Goal: Use online tool/utility: Utilize a website feature to perform a specific function

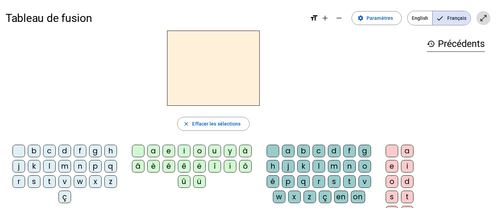
click at [483, 18] on mat-icon "open_in_full" at bounding box center [483, 18] width 8 height 8
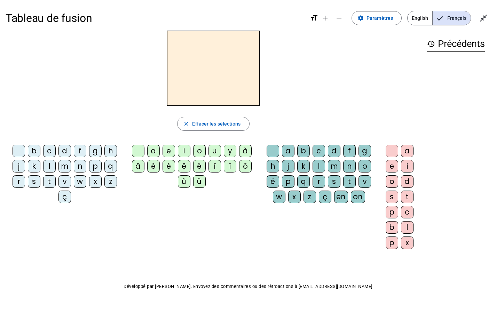
click at [51, 166] on div "l" at bounding box center [49, 166] width 13 height 13
click at [168, 151] on div "e" at bounding box center [169, 151] width 13 height 13
click at [223, 124] on span "Effacer les sélections" at bounding box center [216, 124] width 48 height 8
click at [50, 165] on div "l" at bounding box center [49, 166] width 13 height 13
click at [215, 150] on div "u" at bounding box center [215, 151] width 13 height 13
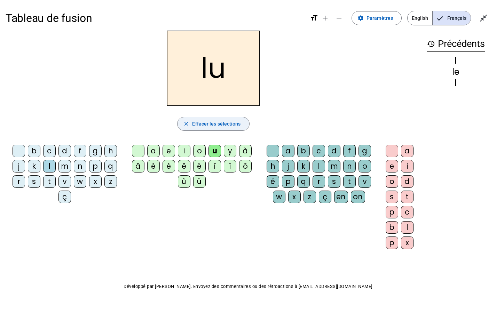
click at [232, 127] on span "Effacer les sélections" at bounding box center [216, 124] width 48 height 8
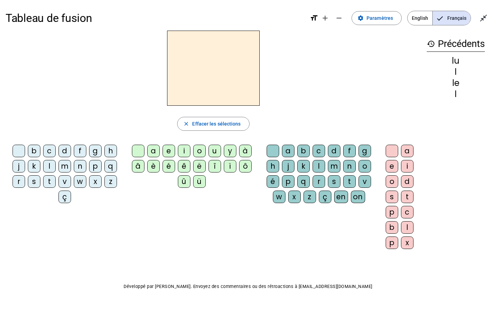
click at [48, 180] on div "t" at bounding box center [49, 181] width 13 height 13
click at [217, 149] on div "u" at bounding box center [215, 151] width 13 height 13
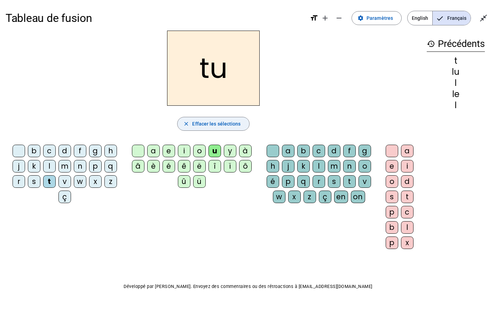
click at [221, 124] on span "Effacer les sélections" at bounding box center [216, 124] width 48 height 8
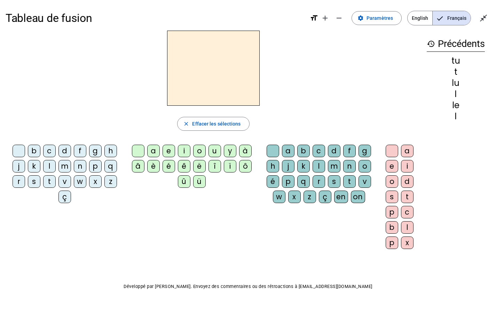
click at [64, 151] on div "d" at bounding box center [64, 151] width 13 height 13
click at [216, 151] on div "u" at bounding box center [215, 151] width 13 height 13
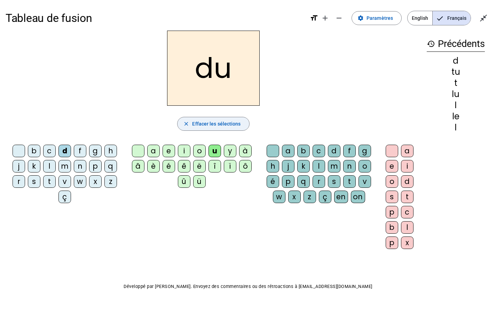
click at [220, 124] on span "Effacer les sélections" at bounding box center [216, 124] width 48 height 8
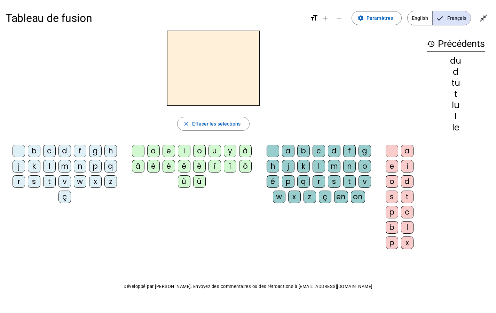
click at [65, 150] on div "d" at bounding box center [64, 151] width 13 height 13
click at [168, 149] on div "e" at bounding box center [169, 151] width 13 height 13
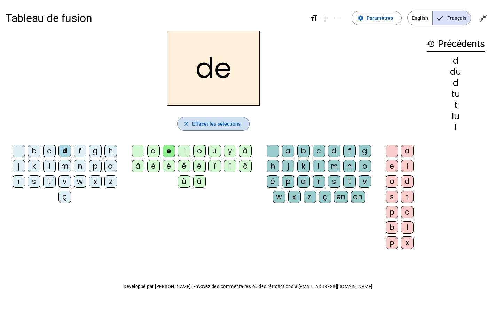
click at [221, 121] on span "Effacer les sélections" at bounding box center [216, 124] width 48 height 8
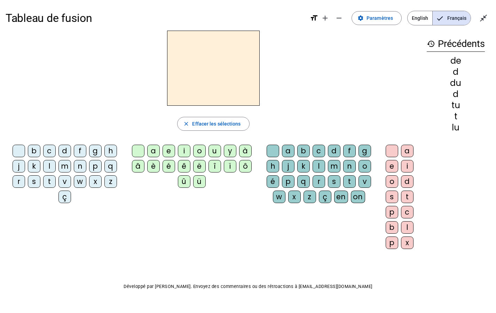
click at [50, 183] on div "t" at bounding box center [49, 181] width 13 height 13
click at [170, 148] on div "e" at bounding box center [169, 151] width 13 height 13
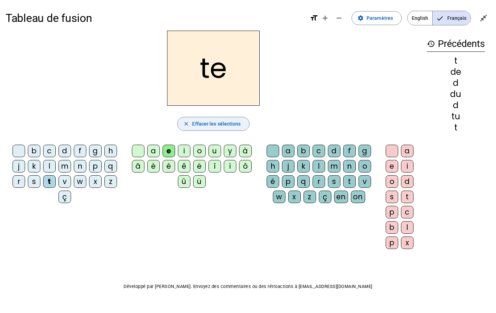
click at [194, 120] on span "Effacer les sélections" at bounding box center [216, 124] width 48 height 8
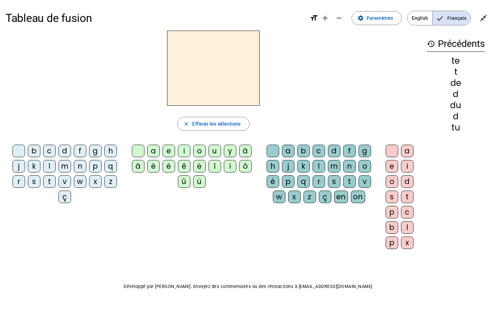
click at [50, 180] on div "t" at bounding box center [49, 181] width 13 height 13
click at [152, 150] on div "a" at bounding box center [153, 151] width 13 height 13
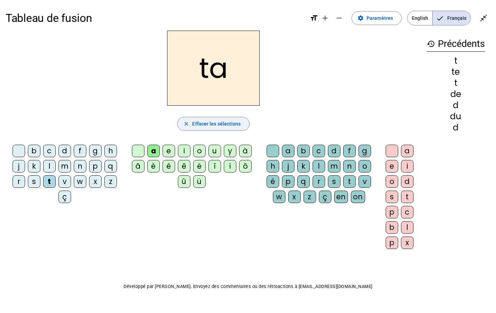
click at [211, 128] on span "Effacer les sélections" at bounding box center [216, 124] width 48 height 8
